Goal: Information Seeking & Learning: Learn about a topic

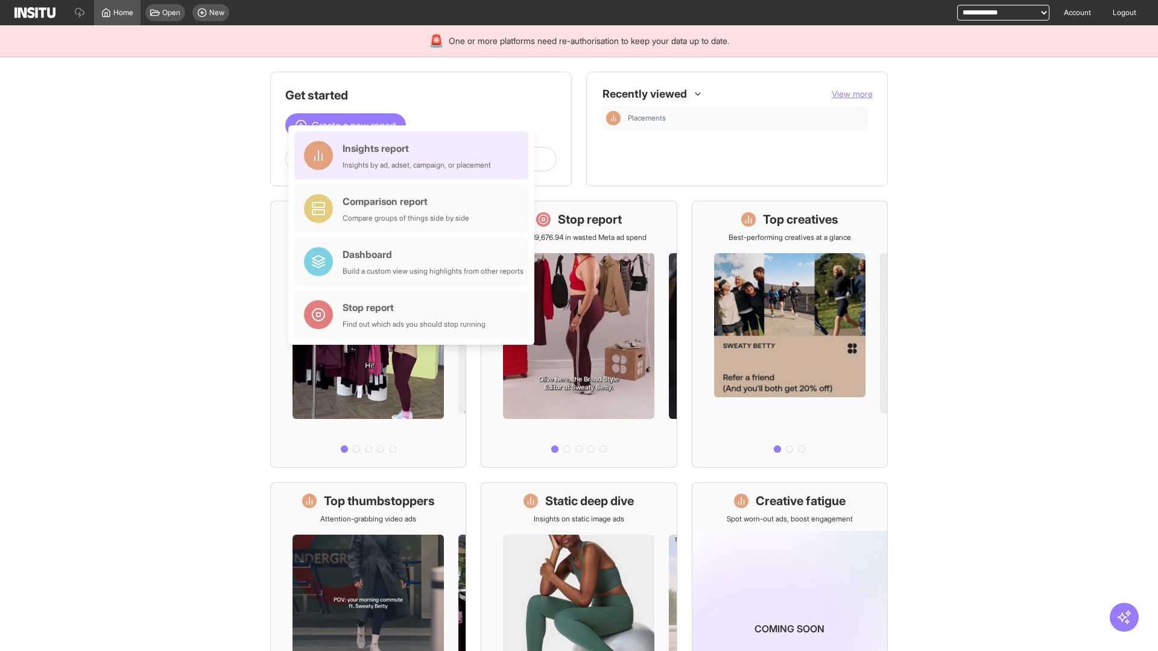
click at [414, 156] on div "Insights report Insights by ad, adset, campaign, or placement" at bounding box center [417, 155] width 148 height 29
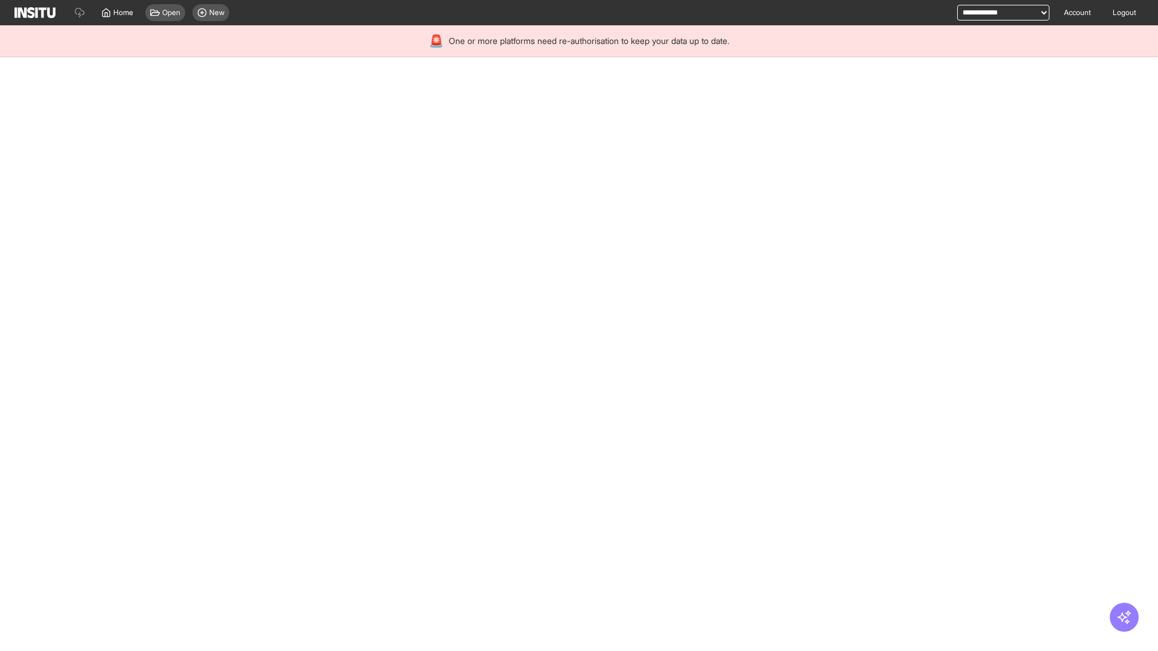
select select "**"
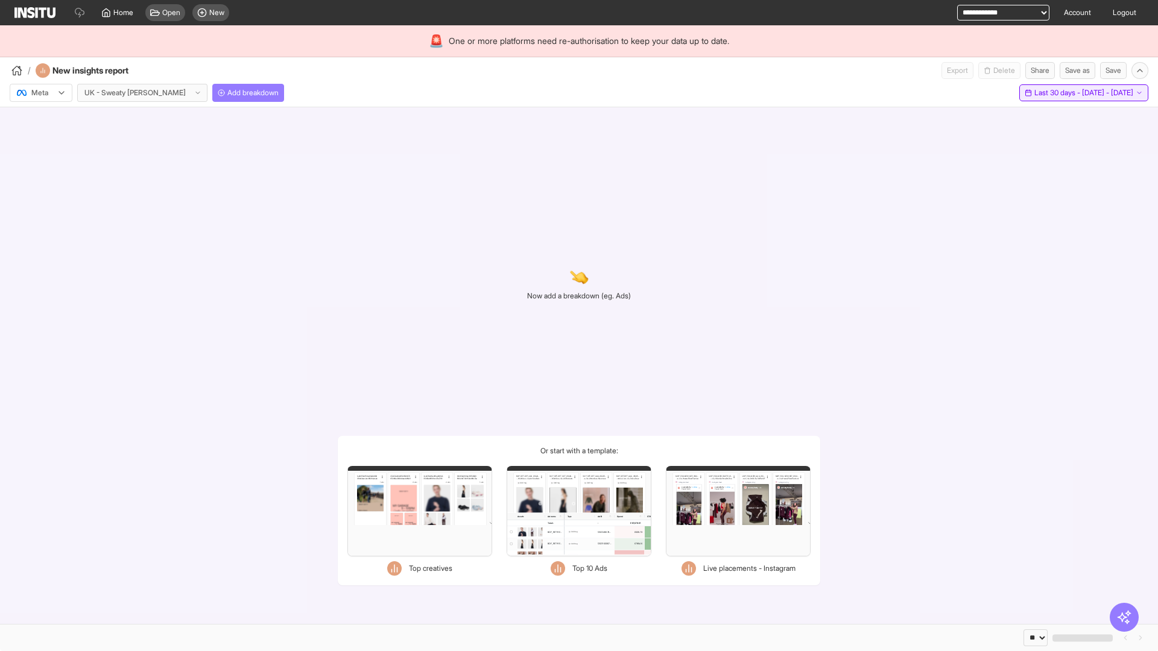
click at [1057, 93] on span "Last 30 days - [DATE] - [DATE]" at bounding box center [1083, 93] width 99 height 10
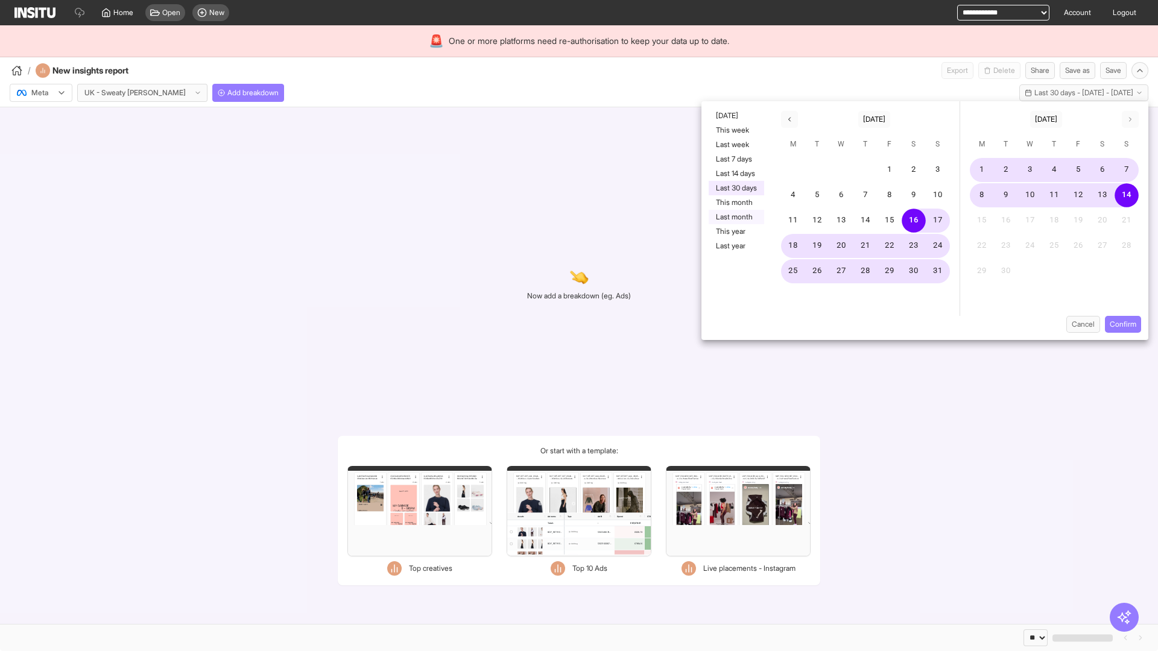
click at [735, 217] on button "Last month" at bounding box center [736, 217] width 55 height 14
